Goal: Entertainment & Leisure: Browse casually

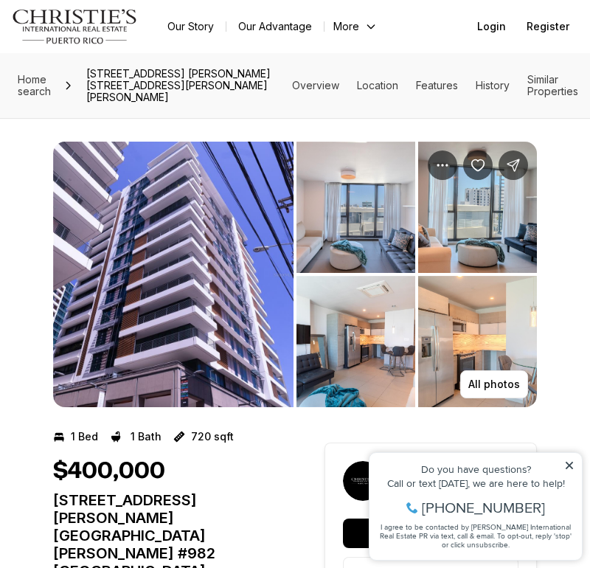
click at [359, 217] on img "View image gallery" at bounding box center [355, 207] width 119 height 131
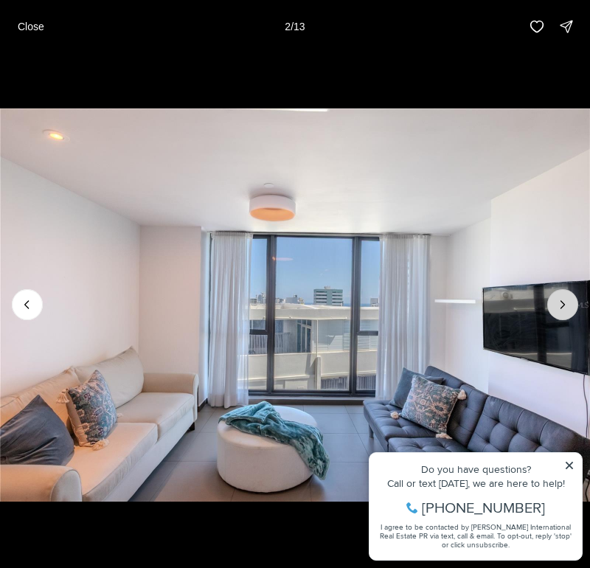
click at [564, 297] on icon "Next slide" at bounding box center [562, 304] width 15 height 15
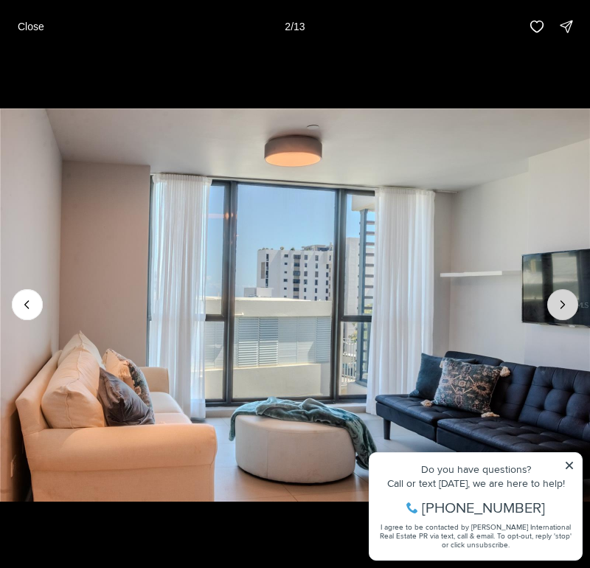
click at [564, 297] on icon "Next slide" at bounding box center [562, 304] width 15 height 15
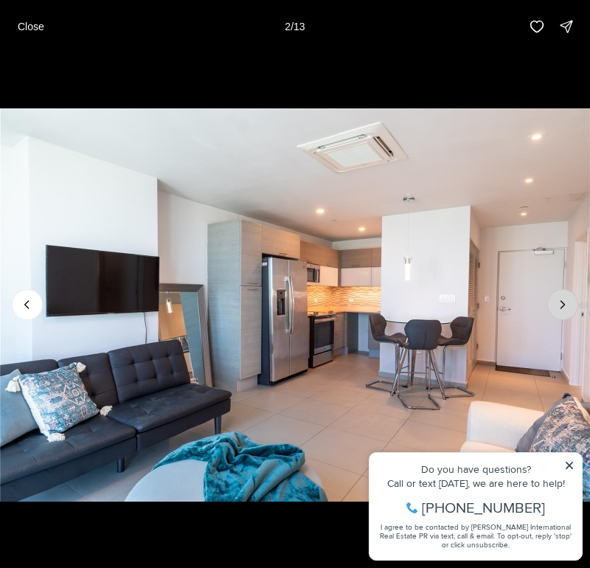
click at [564, 297] on icon "Next slide" at bounding box center [562, 304] width 15 height 15
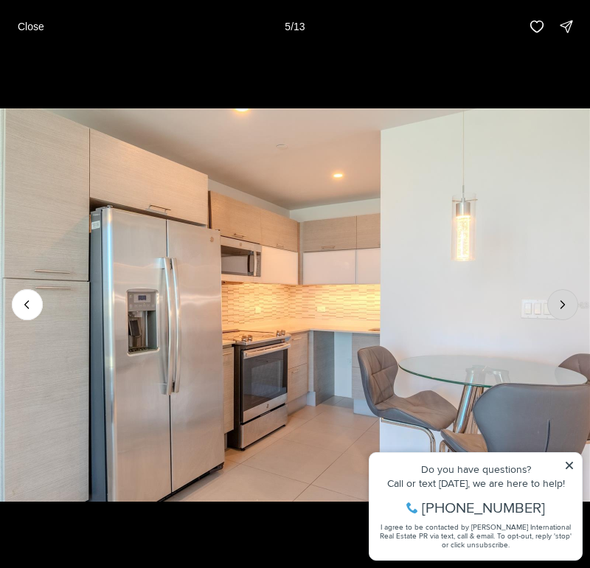
click at [564, 297] on icon "Next slide" at bounding box center [562, 304] width 15 height 15
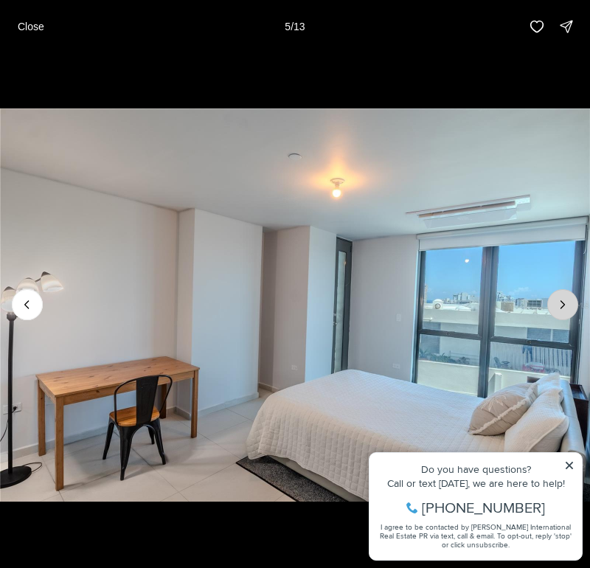
click at [564, 297] on icon "Next slide" at bounding box center [562, 304] width 15 height 15
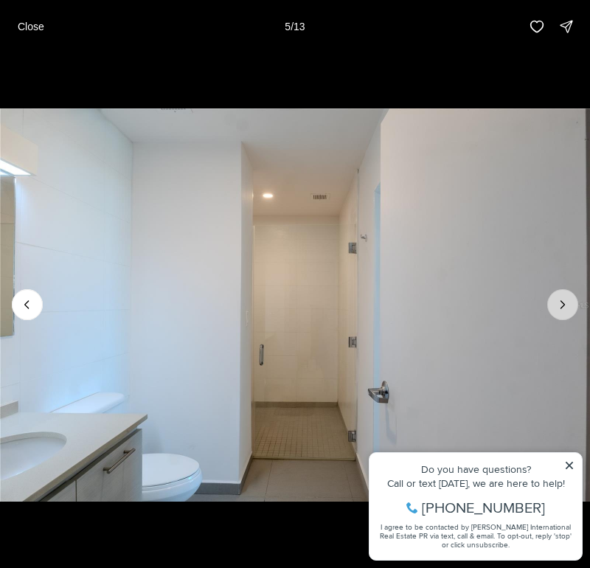
click at [564, 297] on icon "Next slide" at bounding box center [562, 304] width 15 height 15
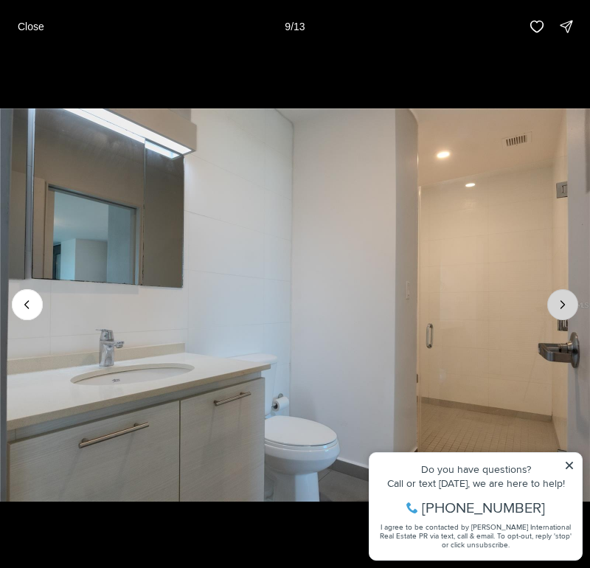
click at [564, 297] on icon "Next slide" at bounding box center [562, 304] width 15 height 15
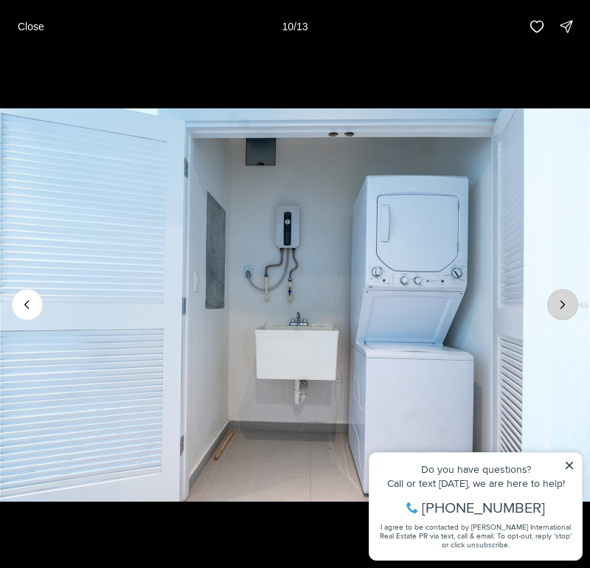
click at [564, 297] on icon "Next slide" at bounding box center [562, 304] width 15 height 15
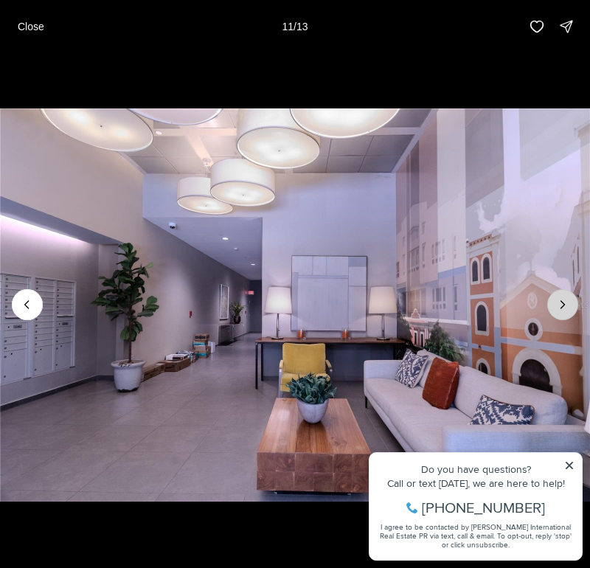
click at [564, 297] on icon "Next slide" at bounding box center [562, 304] width 15 height 15
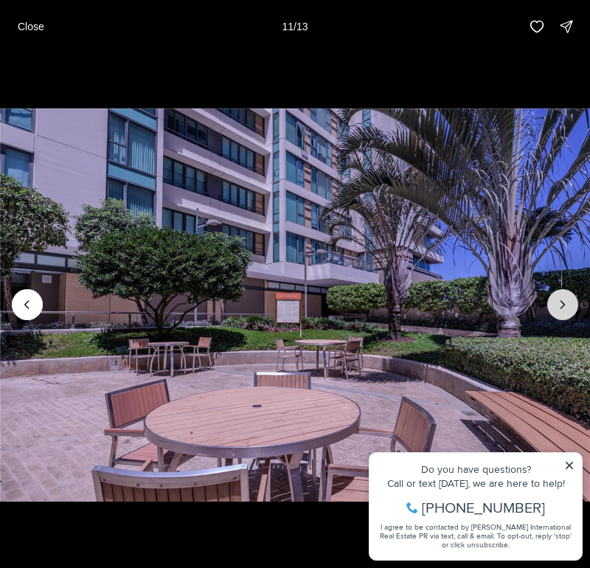
click at [564, 297] on icon "Next slide" at bounding box center [562, 304] width 15 height 15
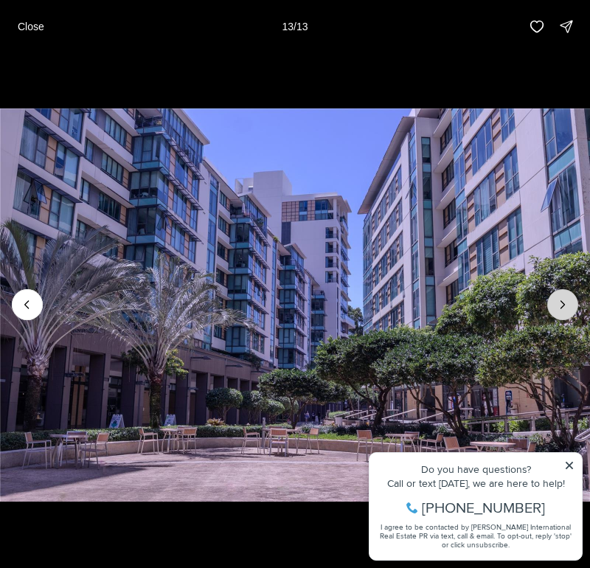
click at [564, 297] on div at bounding box center [562, 304] width 31 height 31
click at [562, 311] on div at bounding box center [562, 304] width 31 height 31
click at [568, 461] on img "13 of 13" at bounding box center [295, 304] width 590 height 397
click at [568, 466] on img "13 of 13" at bounding box center [295, 304] width 590 height 397
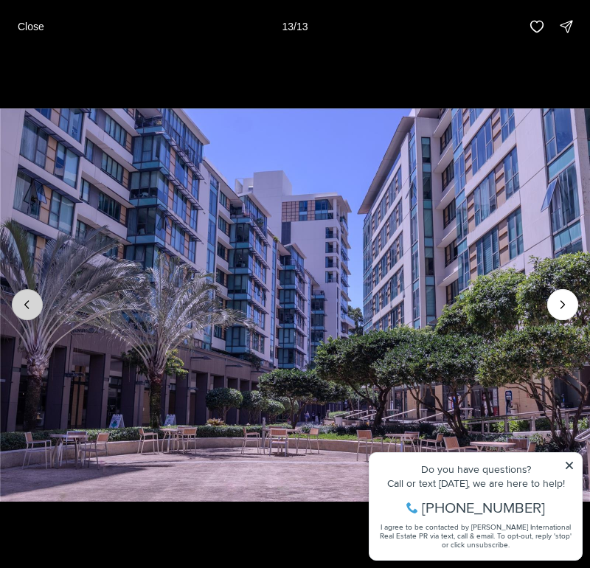
click at [18, 306] on button "Previous slide" at bounding box center [27, 304] width 31 height 31
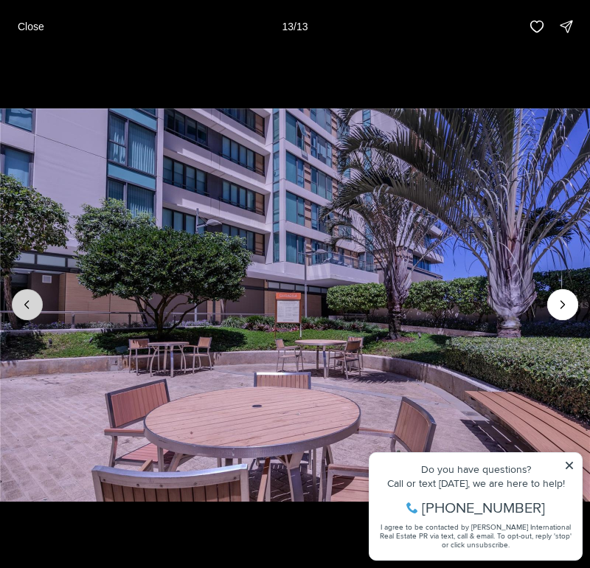
click at [18, 306] on button "Previous slide" at bounding box center [27, 304] width 31 height 31
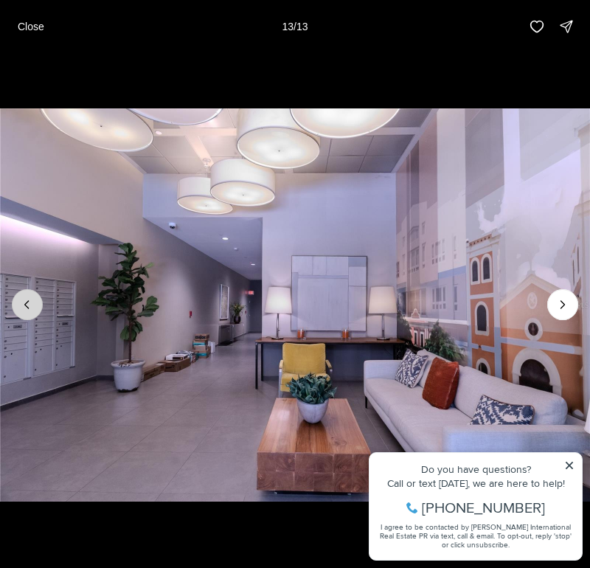
click at [18, 306] on button "Previous slide" at bounding box center [27, 304] width 31 height 31
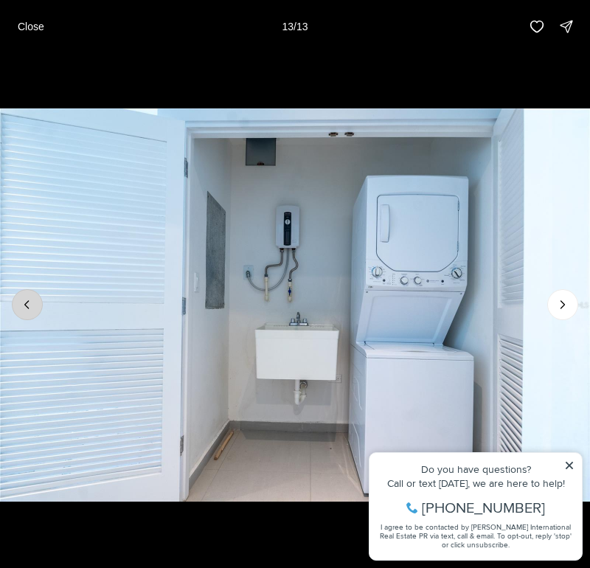
click at [18, 306] on button "Previous slide" at bounding box center [27, 304] width 31 height 31
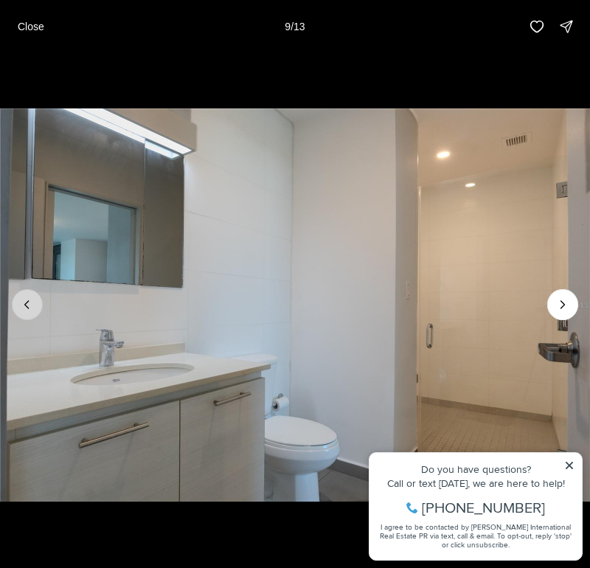
click at [18, 306] on button "Previous slide" at bounding box center [27, 304] width 31 height 31
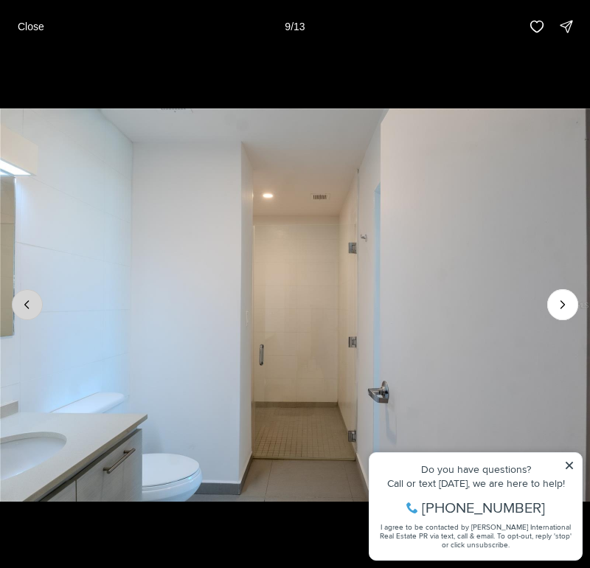
click at [18, 306] on button "Previous slide" at bounding box center [27, 304] width 31 height 31
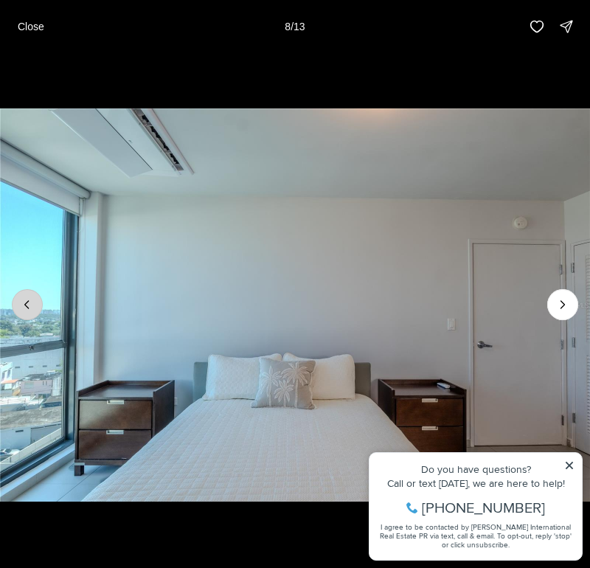
click at [18, 306] on button "Previous slide" at bounding box center [27, 304] width 31 height 31
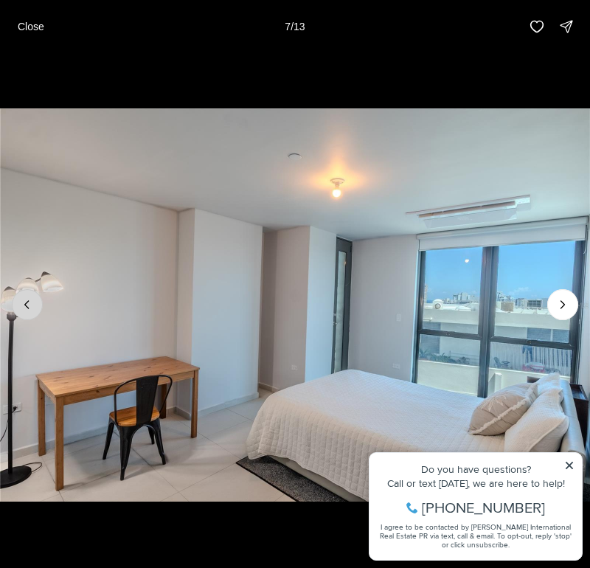
click at [18, 306] on button "Previous slide" at bounding box center [27, 304] width 31 height 31
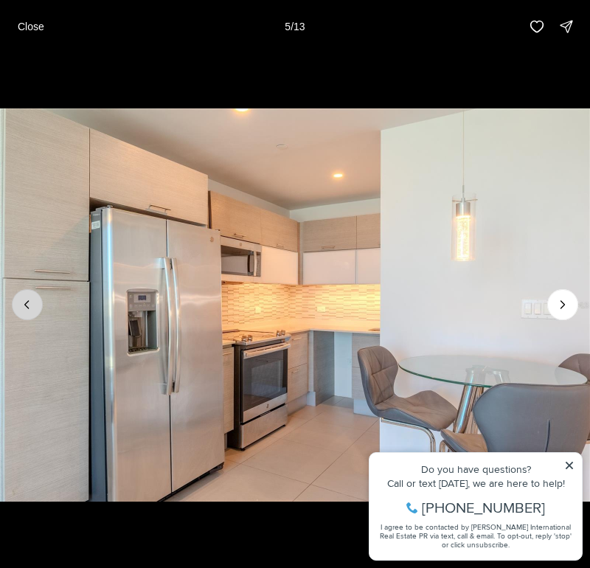
click at [18, 306] on button "Previous slide" at bounding box center [27, 304] width 31 height 31
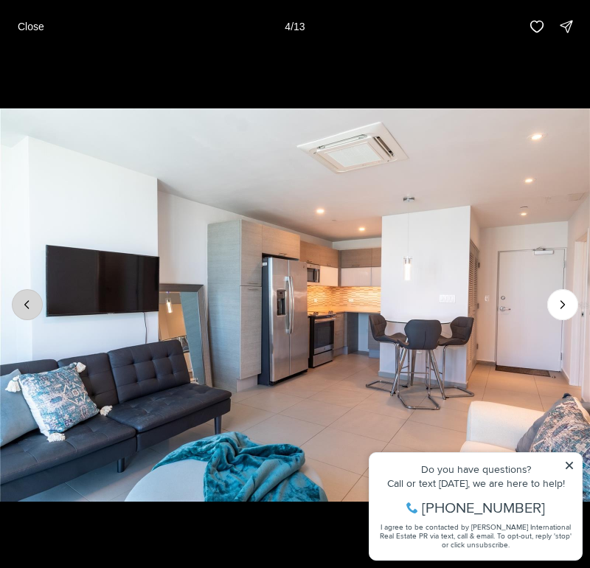
click at [18, 306] on button "Previous slide" at bounding box center [27, 304] width 31 height 31
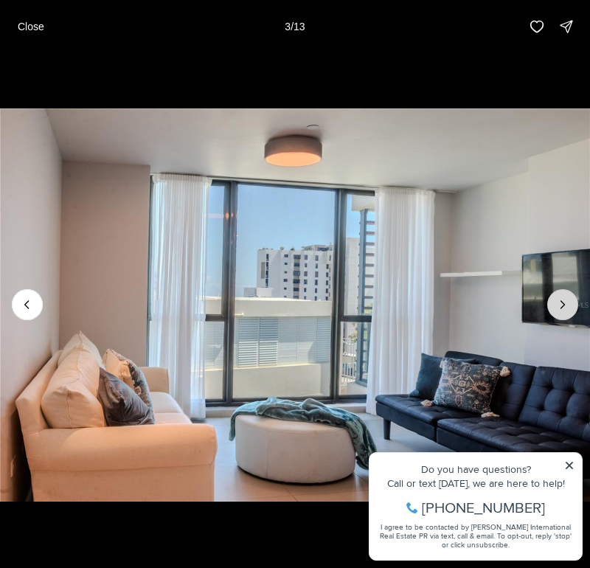
click at [570, 311] on button "Next slide" at bounding box center [562, 304] width 31 height 31
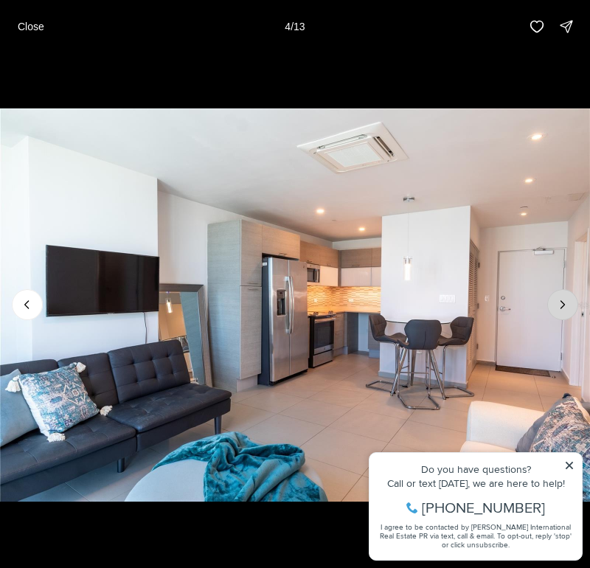
click at [570, 311] on button "Next slide" at bounding box center [562, 304] width 31 height 31
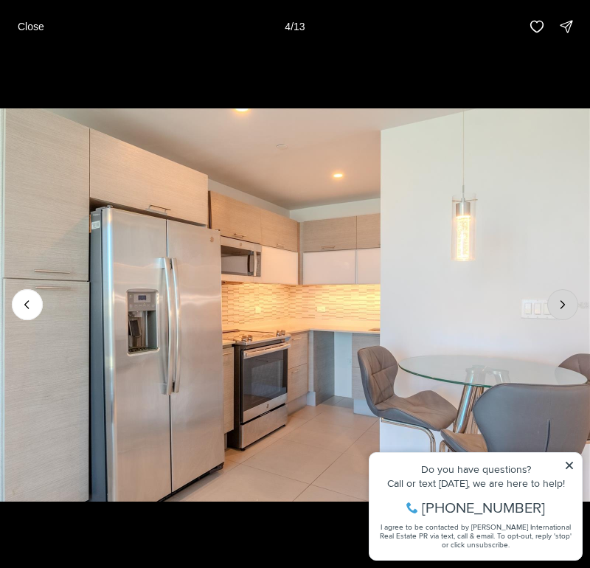
click at [570, 311] on button "Next slide" at bounding box center [562, 304] width 31 height 31
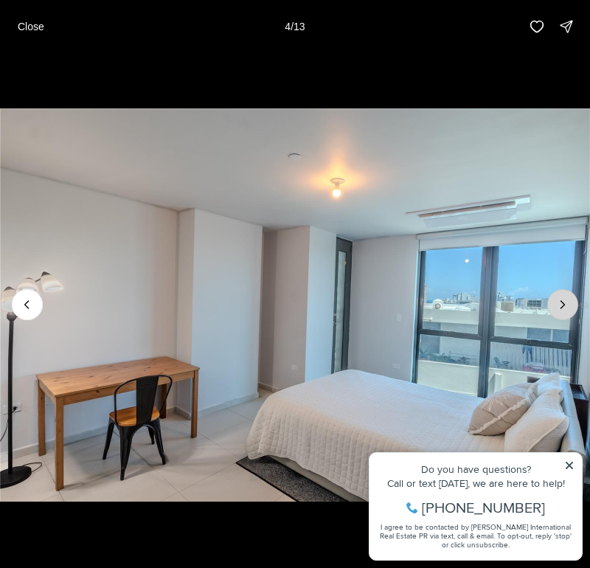
click at [570, 311] on button "Next slide" at bounding box center [562, 304] width 31 height 31
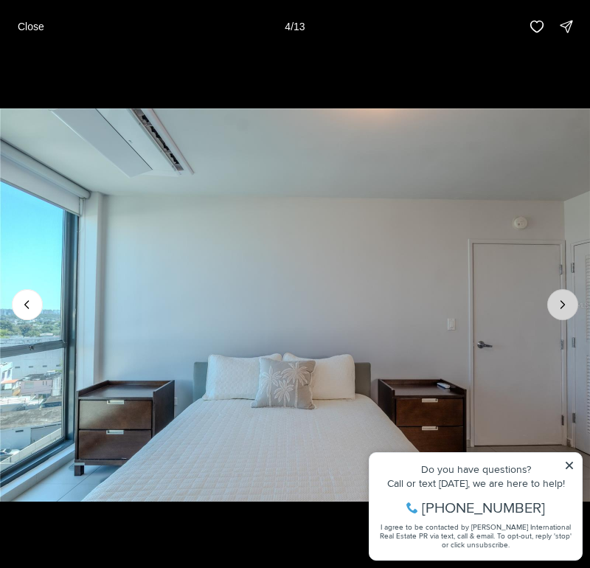
click at [570, 311] on button "Next slide" at bounding box center [562, 304] width 31 height 31
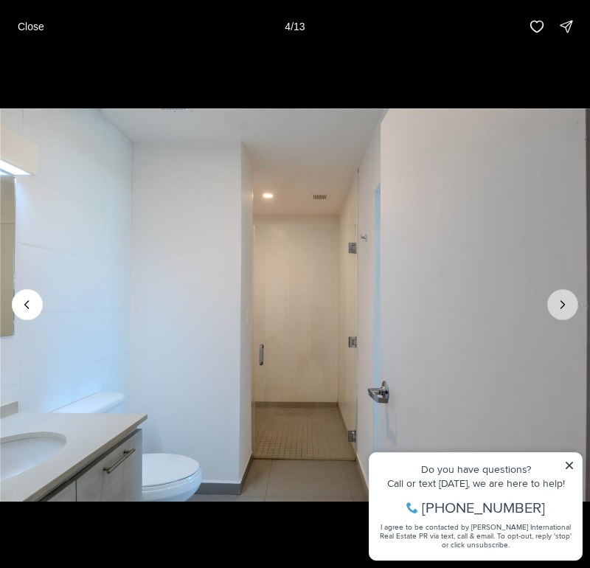
click at [570, 311] on button "Next slide" at bounding box center [562, 304] width 31 height 31
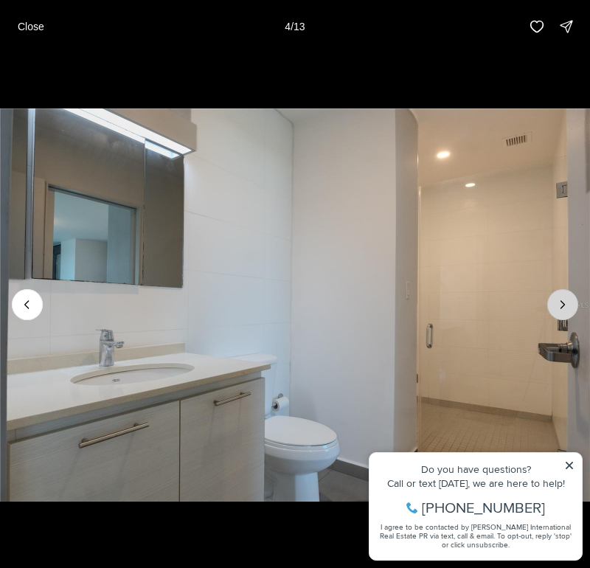
click at [570, 311] on button "Next slide" at bounding box center [562, 304] width 31 height 31
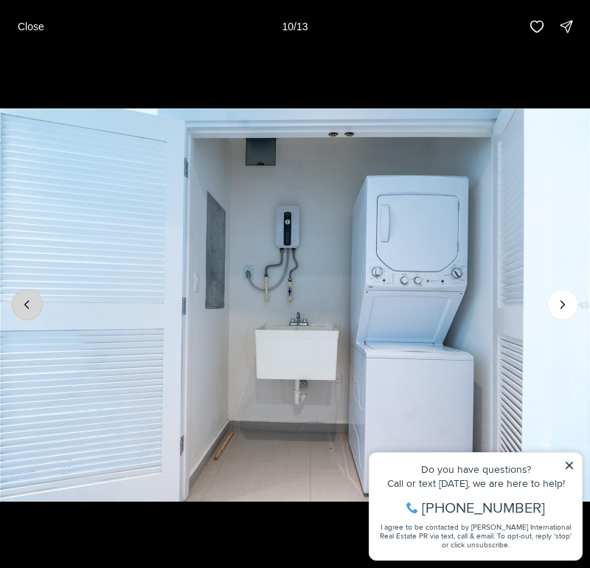
click at [32, 308] on icon "Previous slide" at bounding box center [27, 304] width 15 height 15
